Goal: Share content: Share content

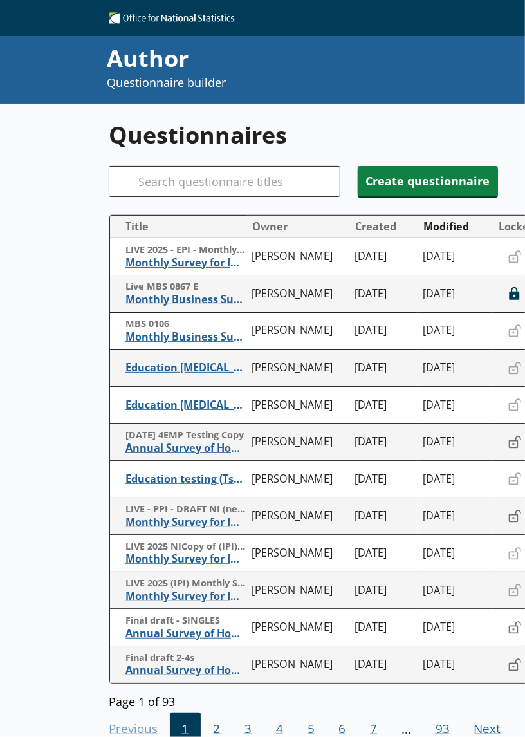
click at [212, 724] on div at bounding box center [263, 729] width 116 height 15
click at [214, 716] on span "2" at bounding box center [217, 730] width 32 height 35
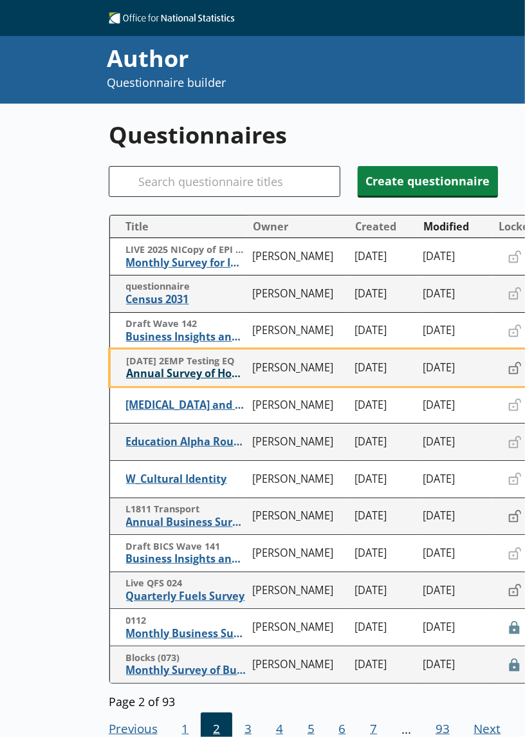
click at [211, 378] on span "Annual Survey of Hours and Earnings ([PERSON_NAME])" at bounding box center [186, 374] width 120 height 14
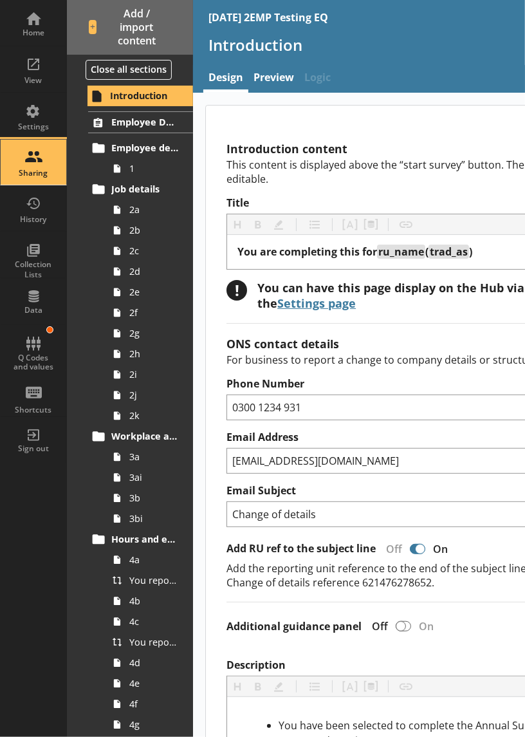
click at [42, 153] on div "Sharing" at bounding box center [33, 162] width 45 height 45
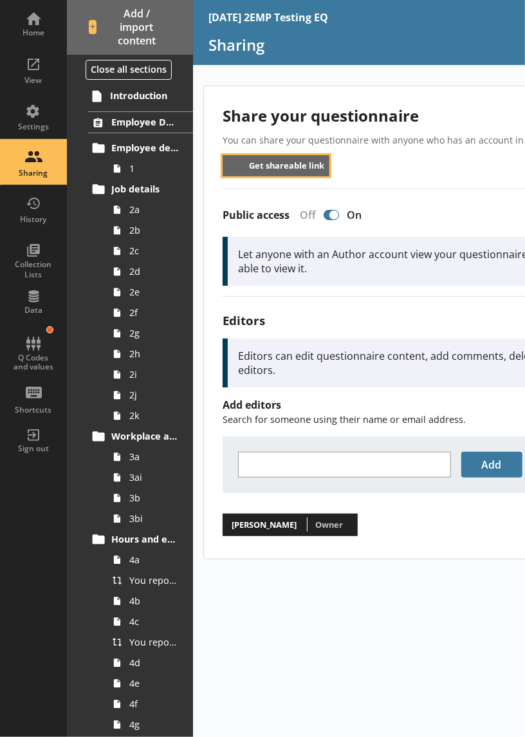
click at [278, 167] on button "Get shareable link" at bounding box center [277, 165] width 108 height 21
click at [375, 563] on div "Share your questionnaire You can share your questionnaire with anyone who has a…" at bounding box center [482, 412] width 579 height 652
click at [270, 171] on button "Get shareable link" at bounding box center [277, 165] width 108 height 21
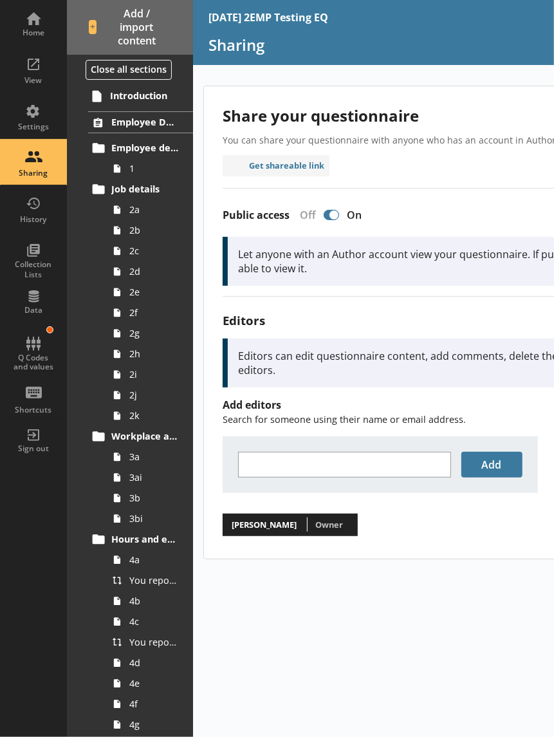
click at [422, 604] on div "Share your questionnaire You can share your questionnaire with anyone who has a…" at bounding box center [482, 412] width 579 height 652
click at [313, 173] on button "Get shareable link" at bounding box center [277, 165] width 108 height 21
click at [283, 171] on button "Get shareable link" at bounding box center [277, 165] width 108 height 21
click at [410, 168] on div "Share your questionnaire You can share your questionnaire with anyone who has a…" at bounding box center [485, 322] width 563 height 473
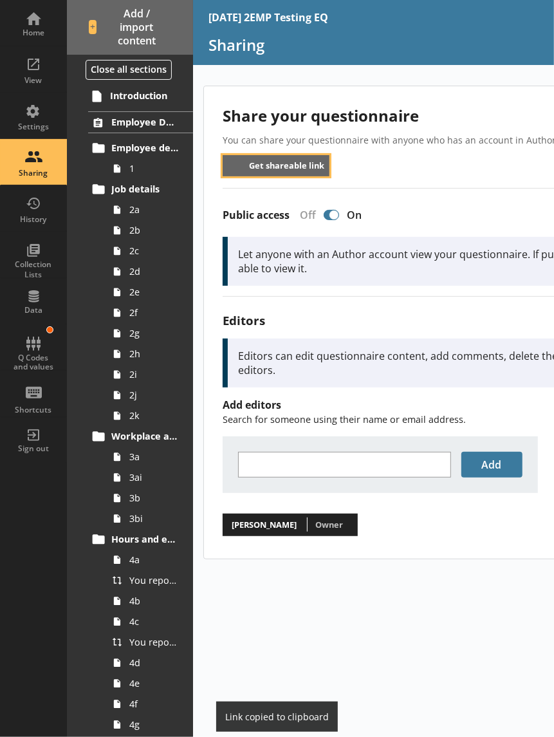
click at [284, 165] on button "Get shareable link" at bounding box center [277, 165] width 108 height 21
click at [255, 165] on button "Get shareable link" at bounding box center [277, 165] width 108 height 21
click at [288, 168] on button "Get shareable link" at bounding box center [277, 165] width 108 height 21
click at [286, 162] on button "Get shareable link" at bounding box center [277, 165] width 108 height 21
click at [287, 167] on button "Get shareable link" at bounding box center [277, 165] width 108 height 21
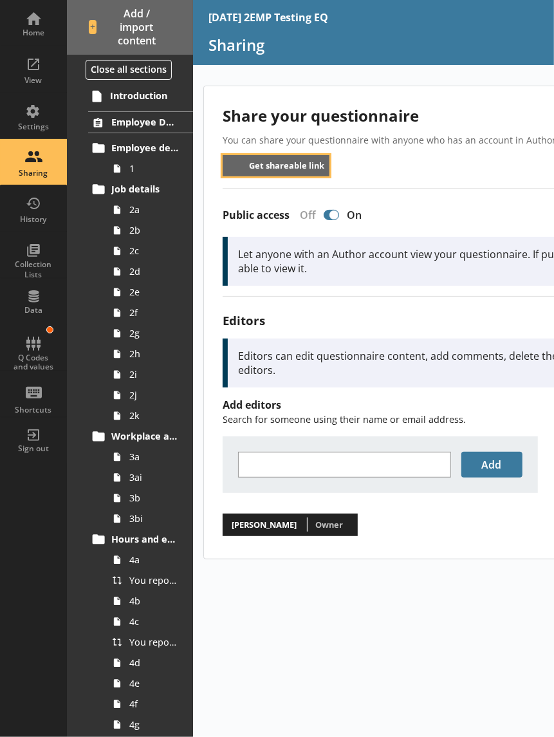
click at [287, 171] on button "Get shareable link" at bounding box center [277, 165] width 108 height 21
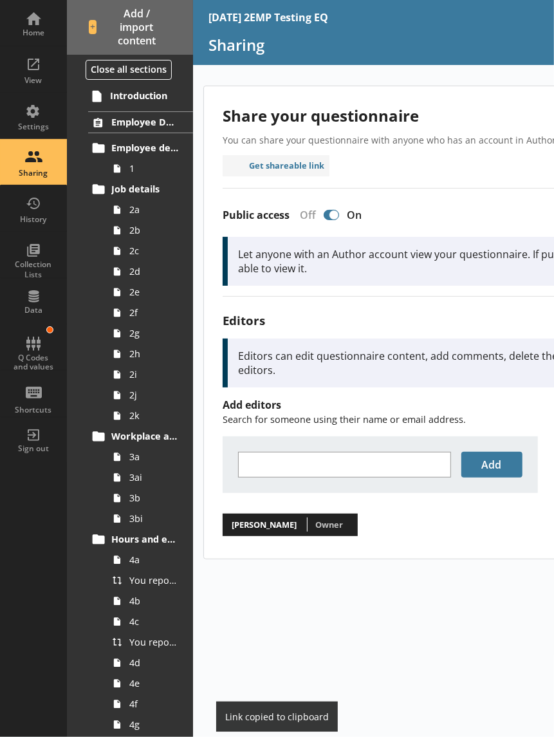
click at [400, 182] on div "Share your questionnaire You can share your questionnaire with anyone who has a…" at bounding box center [485, 322] width 563 height 473
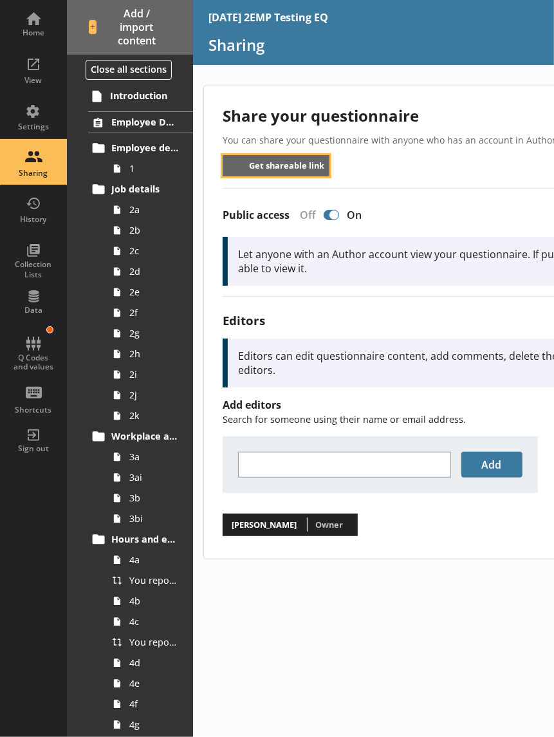
click at [281, 165] on button "Get shareable link" at bounding box center [277, 165] width 108 height 21
click at [259, 171] on button "Get shareable link" at bounding box center [277, 165] width 108 height 21
click at [294, 174] on button "Get shareable link" at bounding box center [277, 165] width 108 height 21
